Goal: Task Accomplishment & Management: Use online tool/utility

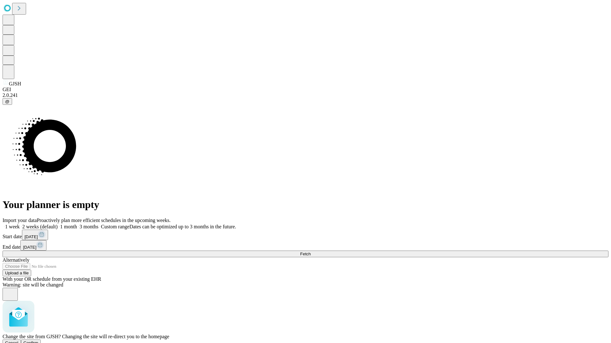
click at [38, 341] on span "Confirm" at bounding box center [31, 343] width 15 height 5
click at [20, 224] on label "1 week" at bounding box center [11, 226] width 17 height 5
click at [310, 252] on span "Fetch" at bounding box center [305, 254] width 10 height 5
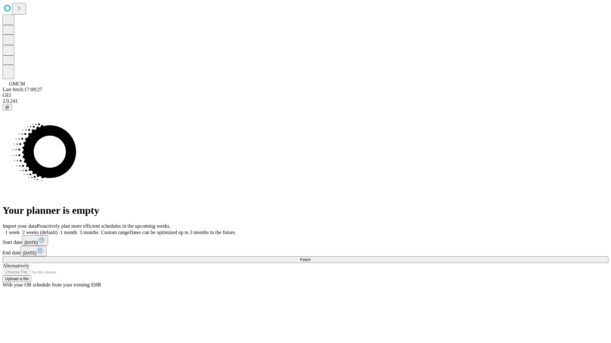
click at [310, 258] on span "Fetch" at bounding box center [305, 260] width 10 height 5
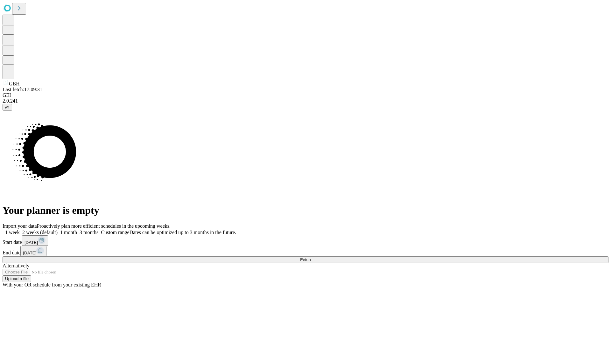
click at [20, 230] on label "1 week" at bounding box center [11, 232] width 17 height 5
click at [310, 258] on span "Fetch" at bounding box center [305, 260] width 10 height 5
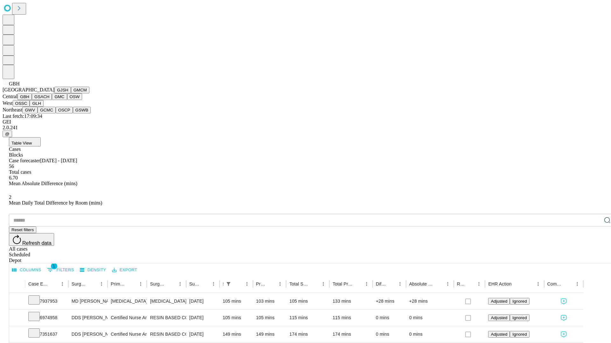
click at [49, 100] on button "GSACH" at bounding box center [42, 97] width 20 height 7
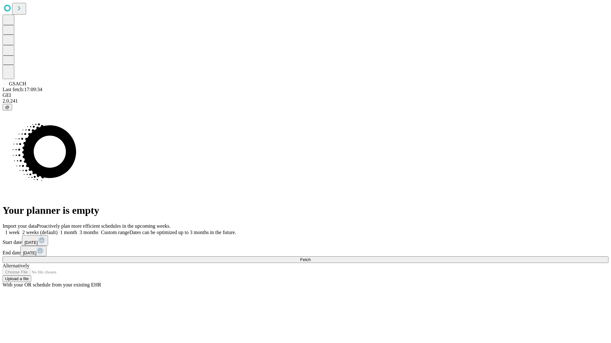
click at [20, 230] on label "1 week" at bounding box center [11, 232] width 17 height 5
click at [310, 258] on span "Fetch" at bounding box center [305, 260] width 10 height 5
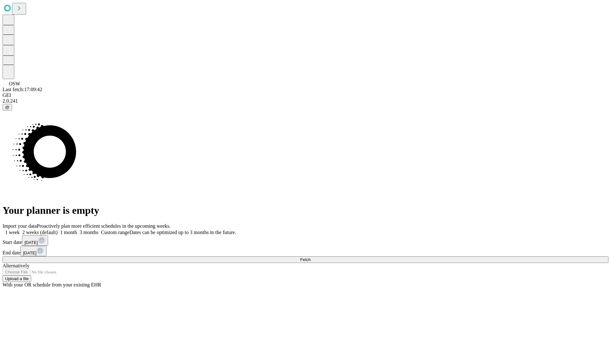
click at [310, 258] on span "Fetch" at bounding box center [305, 260] width 10 height 5
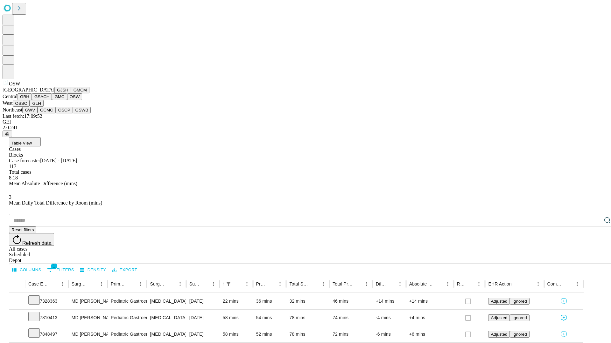
click at [30, 107] on button "OSSC" at bounding box center [21, 103] width 17 height 7
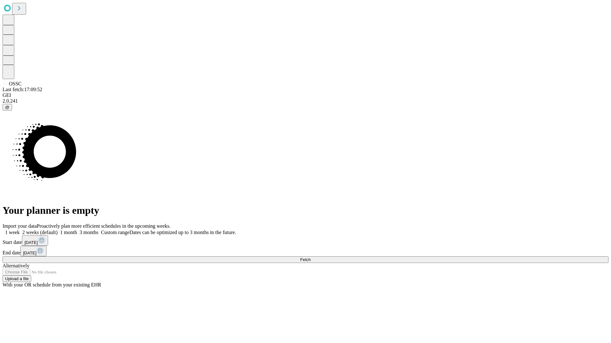
click at [20, 230] on label "1 week" at bounding box center [11, 232] width 17 height 5
click at [310, 258] on span "Fetch" at bounding box center [305, 260] width 10 height 5
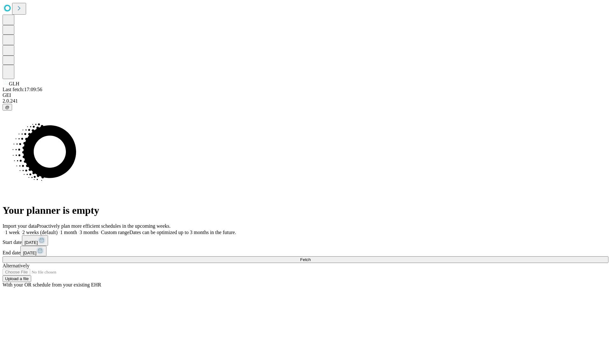
click at [20, 230] on label "1 week" at bounding box center [11, 232] width 17 height 5
click at [310, 258] on span "Fetch" at bounding box center [305, 260] width 10 height 5
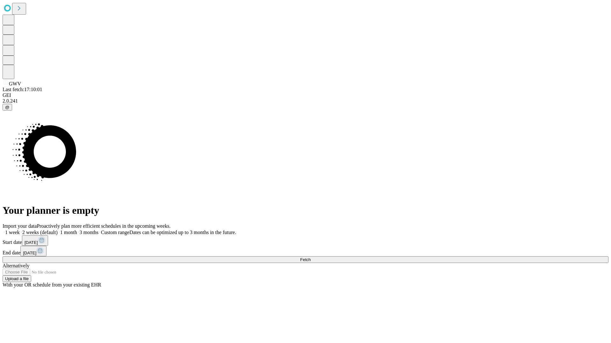
click at [20, 230] on label "1 week" at bounding box center [11, 232] width 17 height 5
click at [310, 258] on span "Fetch" at bounding box center [305, 260] width 10 height 5
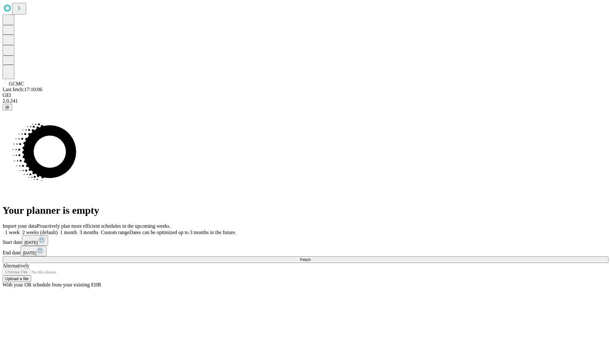
click at [20, 230] on label "1 week" at bounding box center [11, 232] width 17 height 5
click at [310, 258] on span "Fetch" at bounding box center [305, 260] width 10 height 5
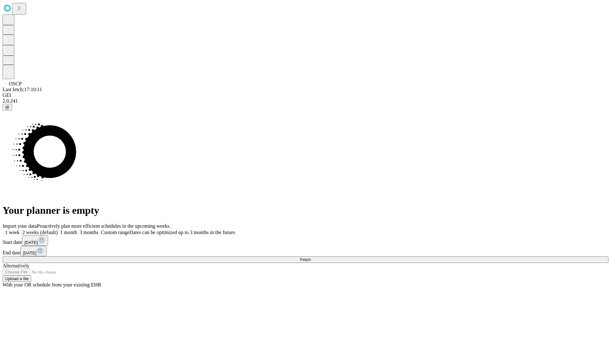
click at [20, 230] on label "1 week" at bounding box center [11, 232] width 17 height 5
click at [310, 258] on span "Fetch" at bounding box center [305, 260] width 10 height 5
